Goal: Information Seeking & Learning: Learn about a topic

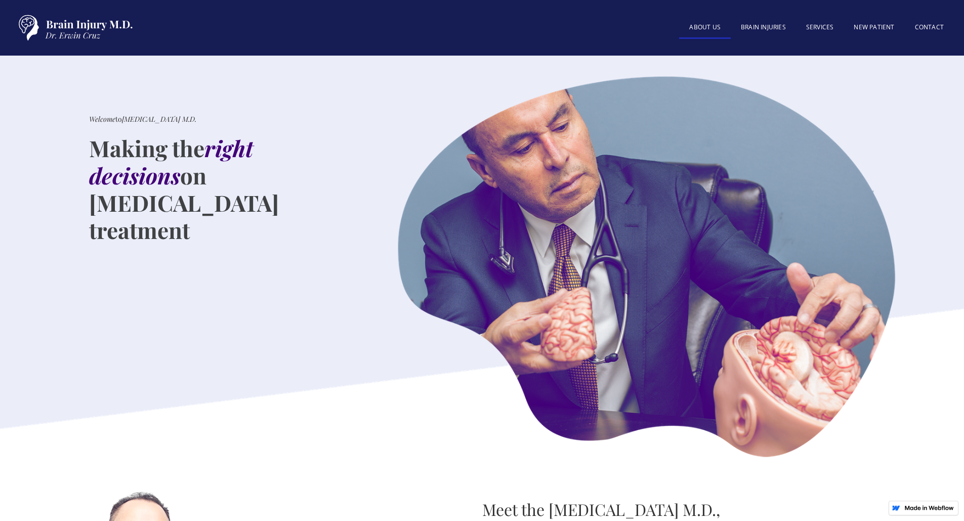
click at [718, 28] on link "About US" at bounding box center [705, 28] width 52 height 22
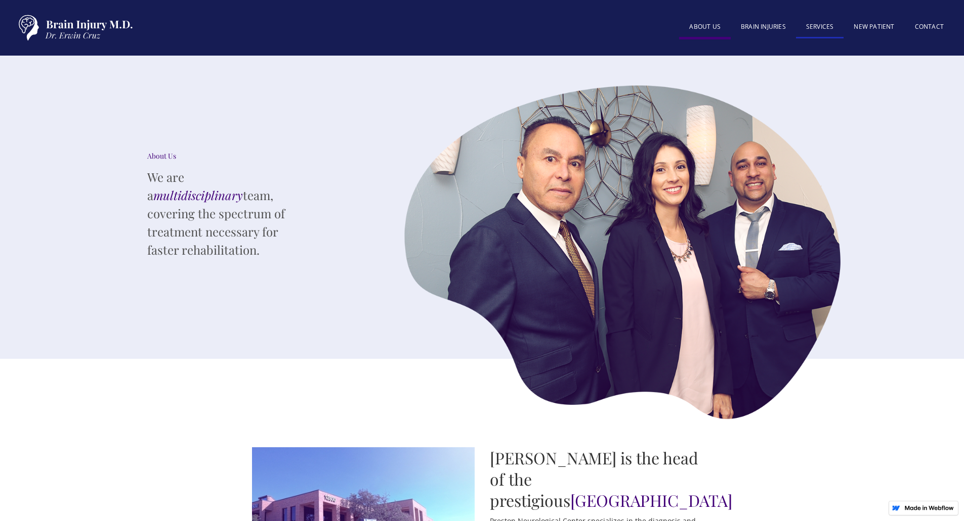
click at [822, 30] on link "SERVICES" at bounding box center [820, 28] width 48 height 22
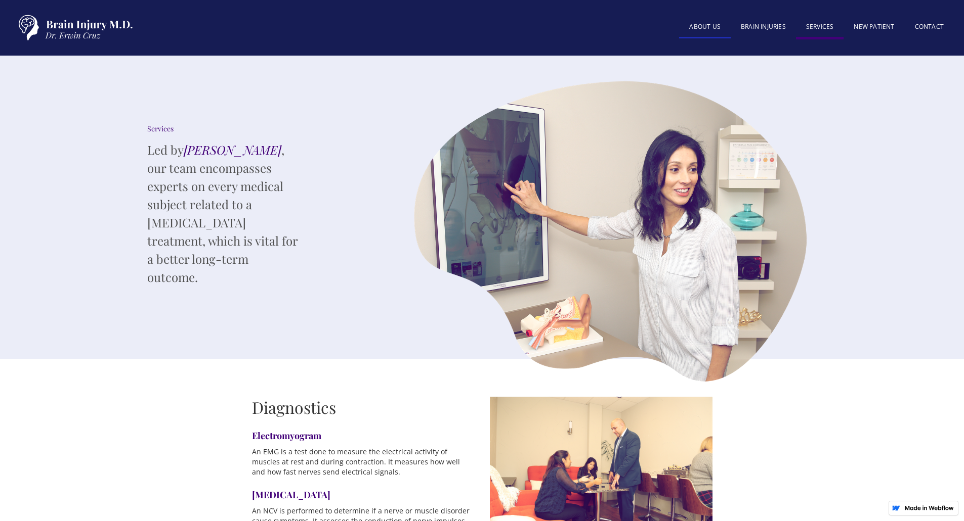
click at [718, 27] on link "About US" at bounding box center [705, 28] width 52 height 22
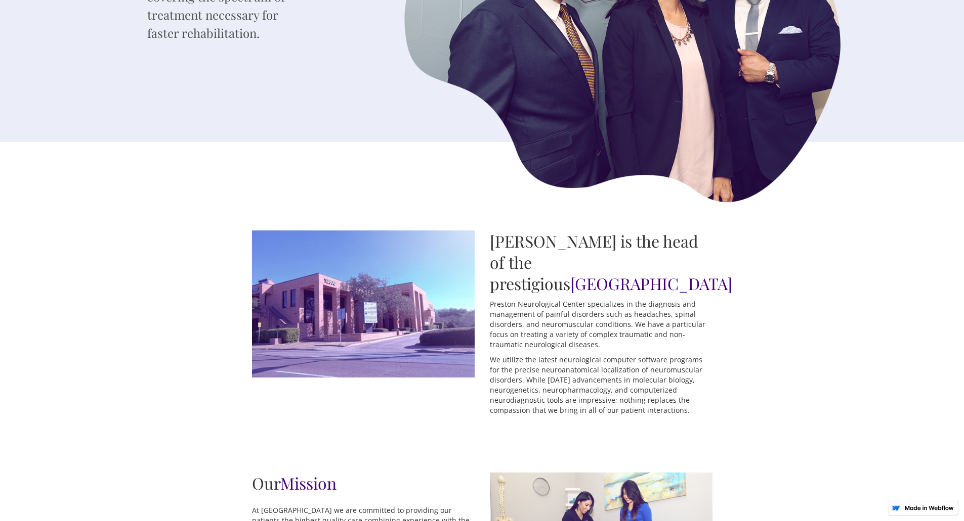
scroll to position [219, 0]
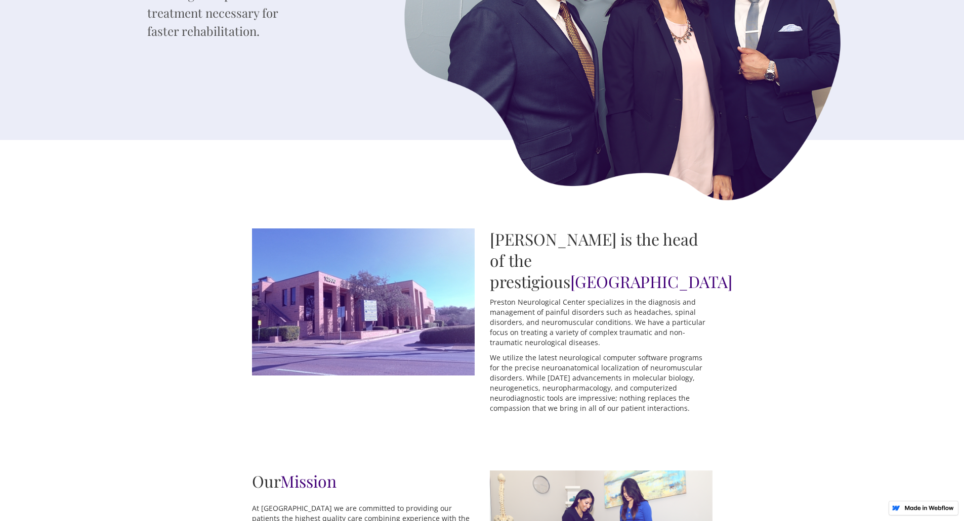
drag, startPoint x: 602, startPoint y: 264, endPoint x: 663, endPoint y: 279, distance: 63.1
click at [663, 279] on h2 "[PERSON_NAME] is the head of the prestigious [GEOGRAPHIC_DATA]" at bounding box center [601, 261] width 223 height 64
drag, startPoint x: 508, startPoint y: 300, endPoint x: 677, endPoint y: 301, distance: 168.4
click at [677, 301] on p "Preston Neurological Center specializes in the diagnosis and management of pain…" at bounding box center [601, 322] width 223 height 51
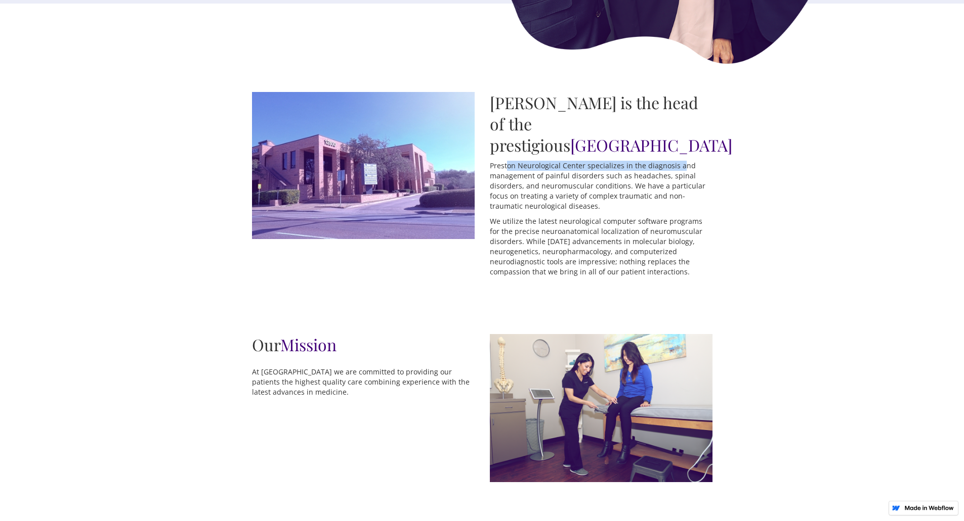
scroll to position [337, 0]
